Goal: Information Seeking & Learning: Learn about a topic

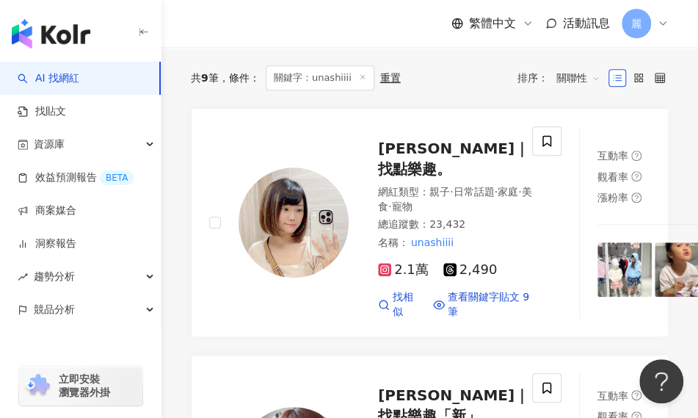
click at [310, 79] on span "關鍵字：unashiiii" at bounding box center [320, 77] width 109 height 25
click at [282, 79] on span "關鍵字：unashiiii" at bounding box center [320, 77] width 109 height 25
click at [385, 75] on div "重置" at bounding box center [390, 78] width 21 height 12
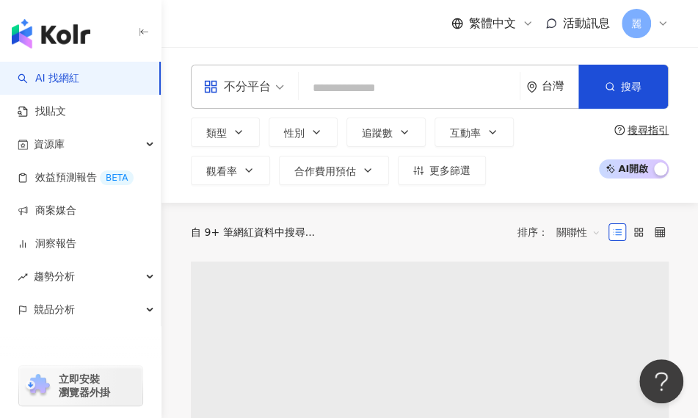
click at [345, 86] on input "search" at bounding box center [409, 88] width 209 height 28
paste input "*******"
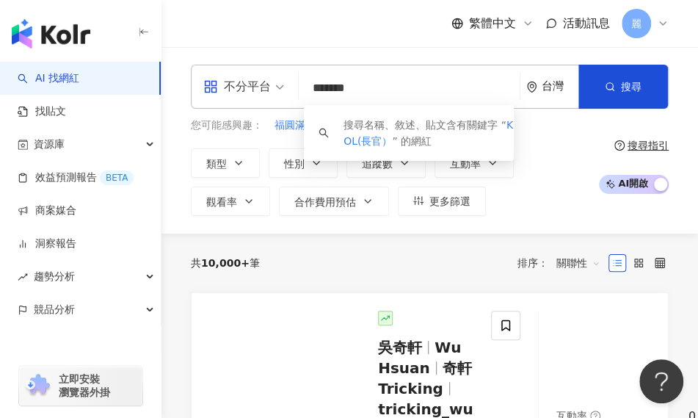
drag, startPoint x: 341, startPoint y: 88, endPoint x: 397, endPoint y: 92, distance: 56.7
click at [344, 92] on input "*******" at bounding box center [409, 88] width 209 height 28
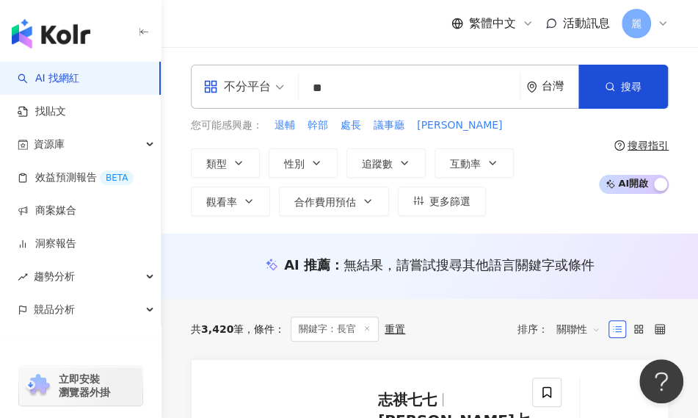
click at [369, 84] on input "**" at bounding box center [409, 88] width 209 height 28
type input "******"
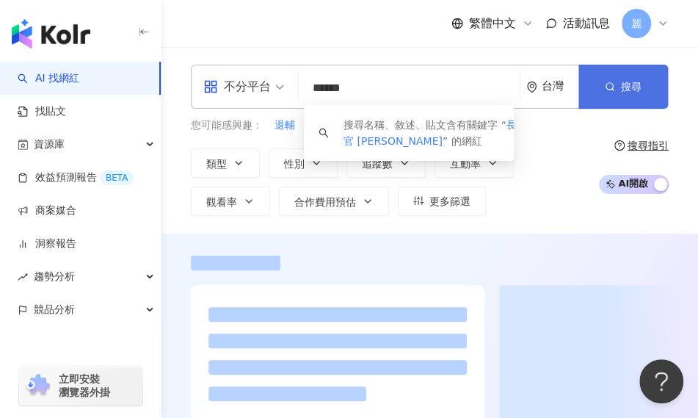
click at [640, 86] on span "搜尋" at bounding box center [631, 87] width 21 height 12
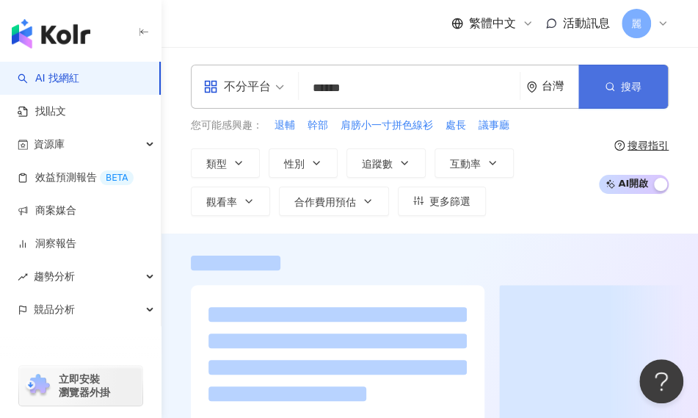
click at [632, 90] on span "搜尋" at bounding box center [631, 87] width 21 height 12
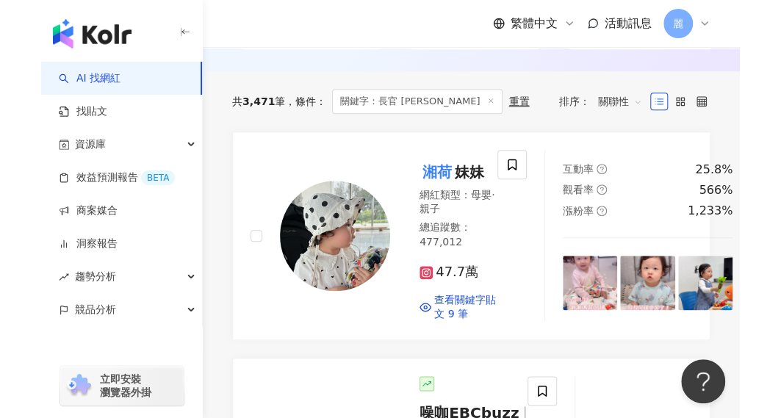
scroll to position [36, 0]
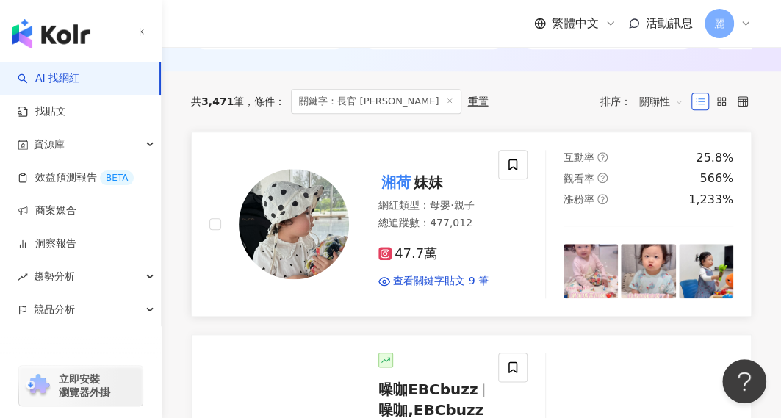
click at [408, 190] on mark "湘荷" at bounding box center [395, 181] width 35 height 23
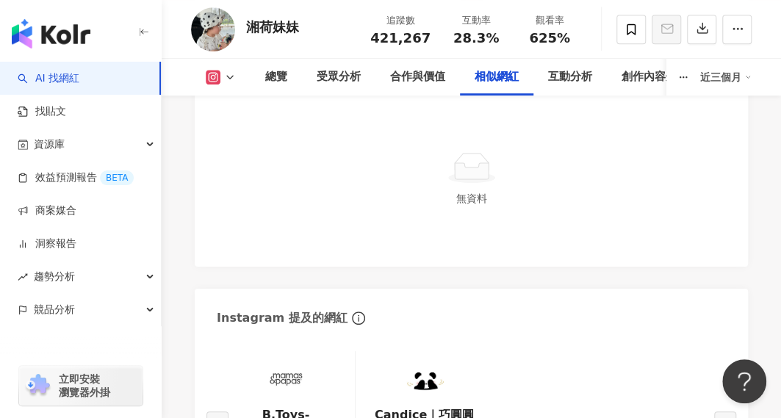
scroll to position [2717, 0]
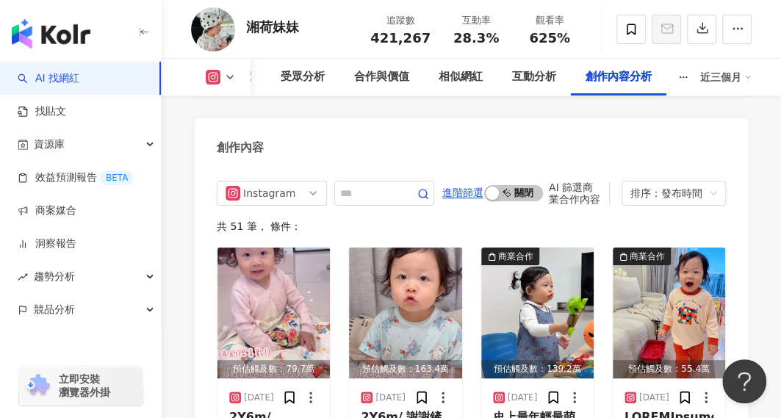
scroll to position [4773, 0]
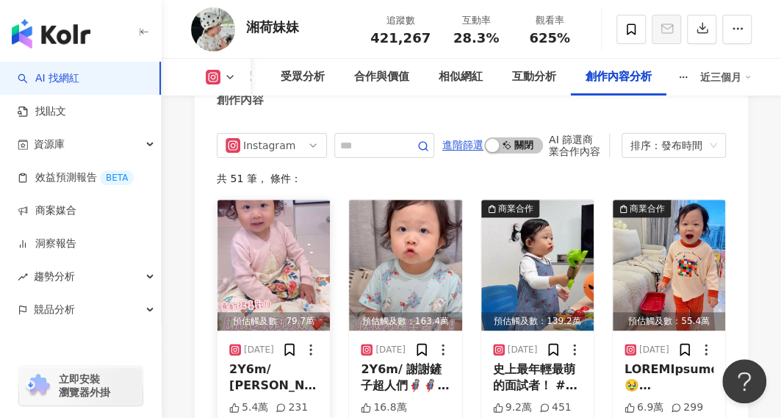
click at [286, 361] on div "2Y6m/ [PERSON_NAME]阿姨從妹妹在肚子裡時就非常照顧🥰 （那時媽媽和[PERSON_NAME]同時是孕媽，直接話題聊不完） 從出生起到現在贈送…" at bounding box center [273, 377] width 89 height 33
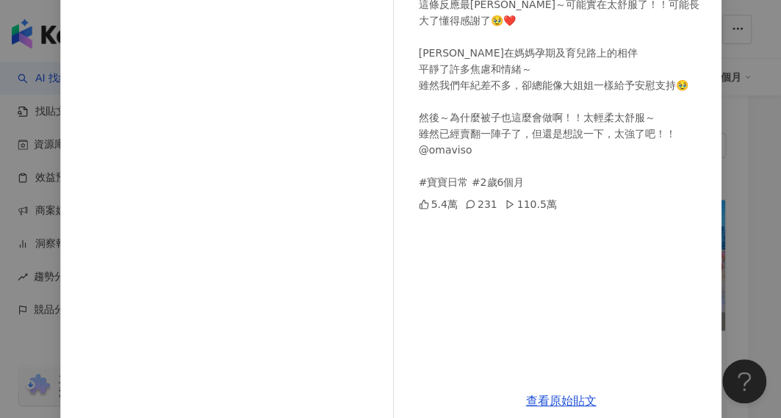
scroll to position [0, 0]
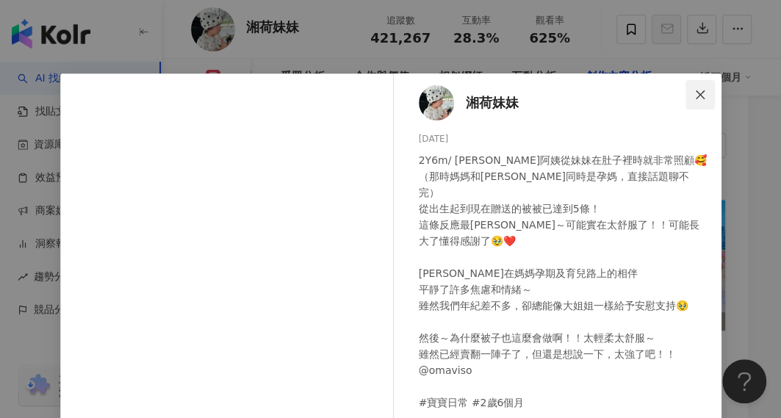
click at [696, 92] on icon "close" at bounding box center [699, 94] width 9 height 9
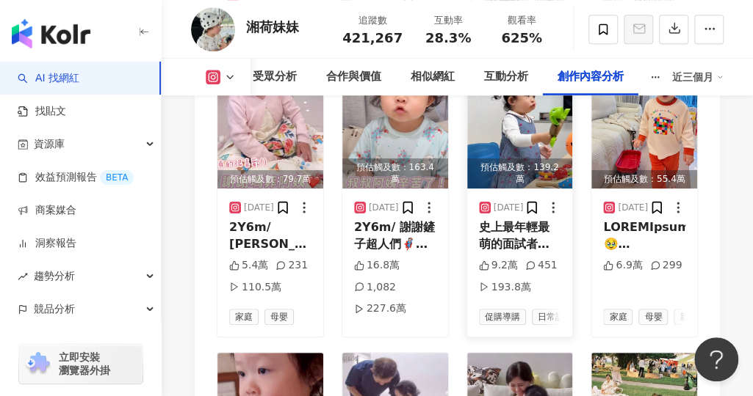
scroll to position [5066, 0]
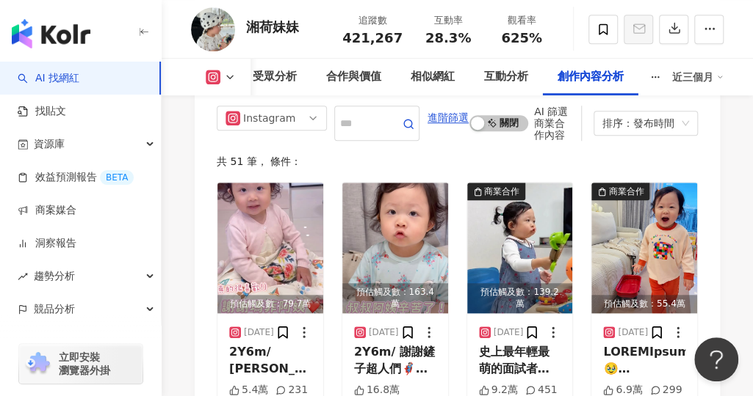
scroll to position [4846, 0]
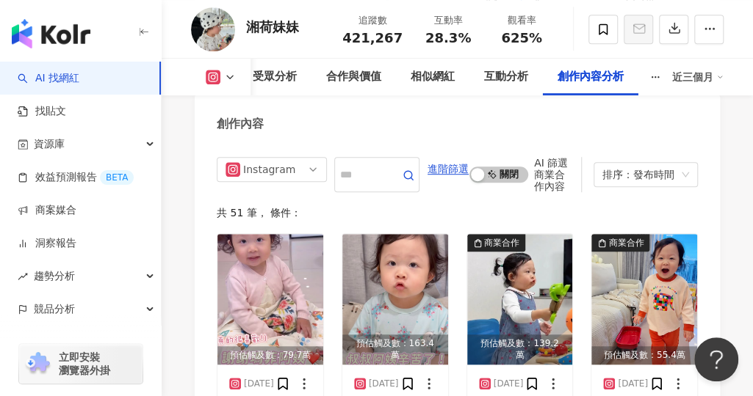
scroll to position [4817, 0]
